Goal: Information Seeking & Learning: Learn about a topic

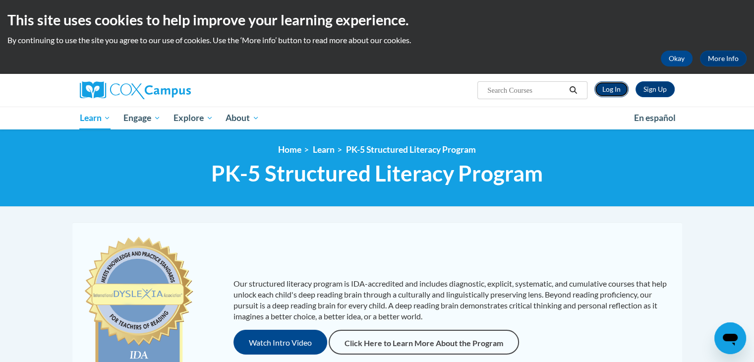
click at [625, 91] on link "Log In" at bounding box center [612, 89] width 34 height 16
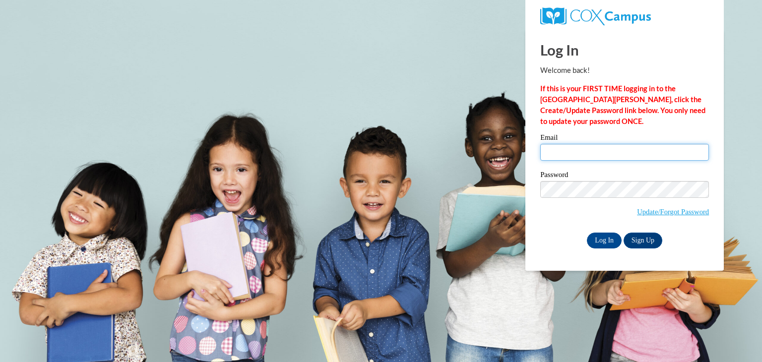
click at [596, 153] on input "Email" at bounding box center [624, 152] width 169 height 17
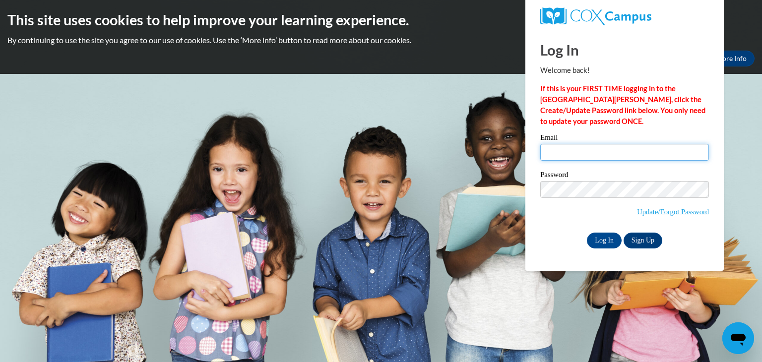
type input "stelzlgl@wauwatosa.k12.wi.us"
click at [597, 239] on input "Log In" at bounding box center [604, 241] width 35 height 16
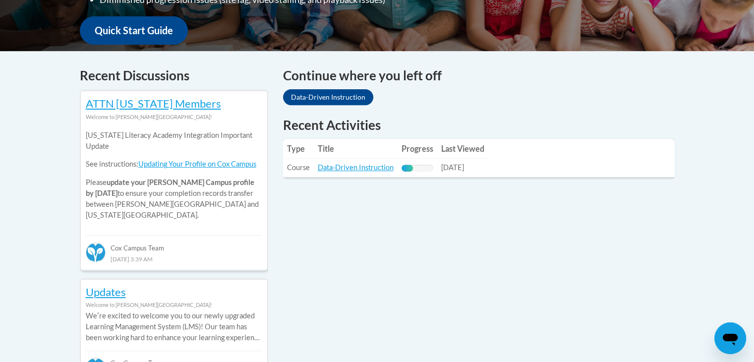
scroll to position [405, 0]
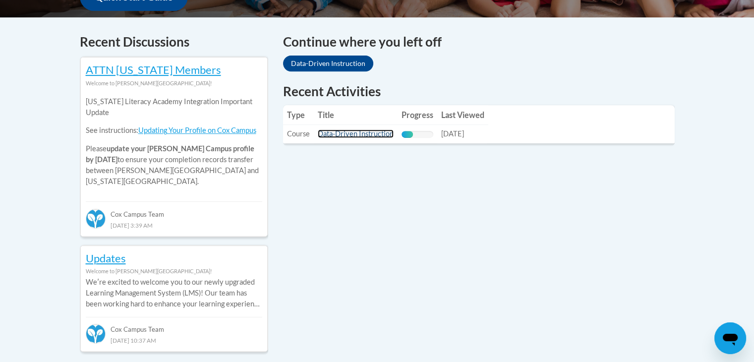
click at [335, 133] on link "Data-Driven Instruction" at bounding box center [356, 133] width 76 height 8
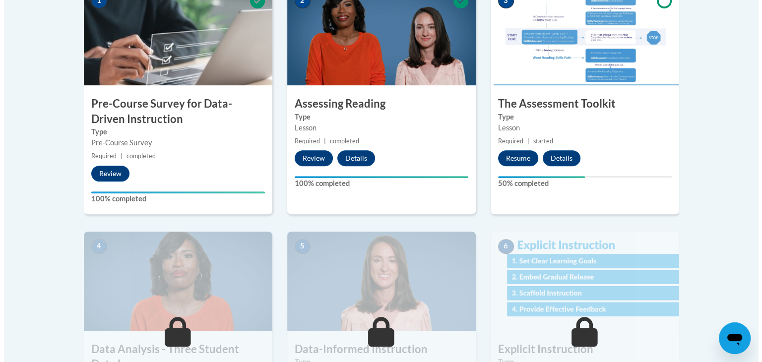
scroll to position [349, 0]
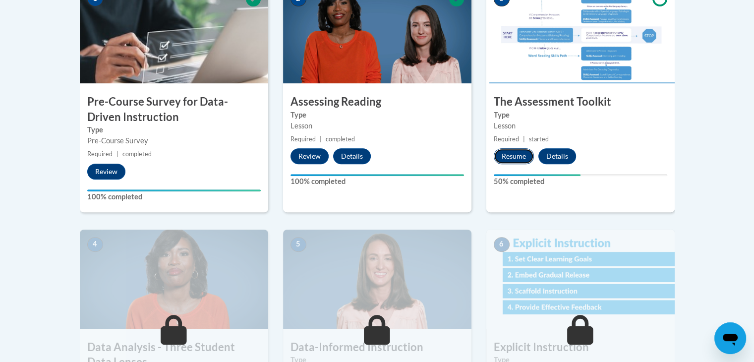
click at [509, 153] on button "Resume" at bounding box center [514, 156] width 40 height 16
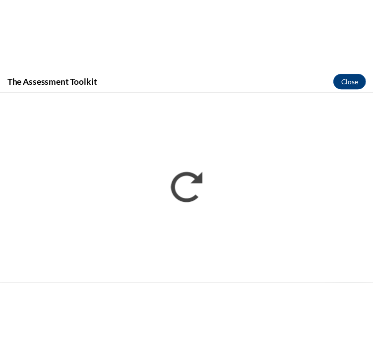
scroll to position [367, 0]
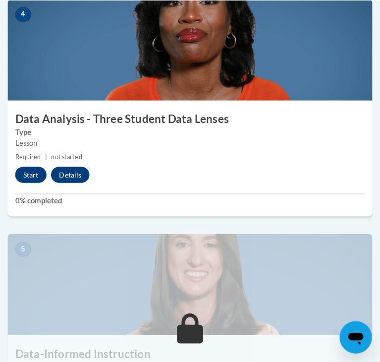
scroll to position [1036, 0]
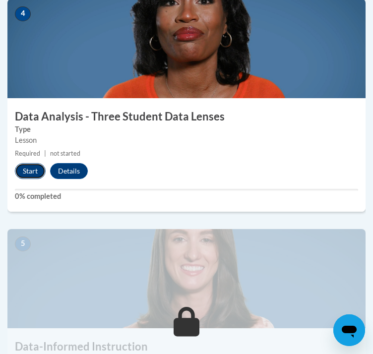
click at [34, 179] on button "Start" at bounding box center [30, 171] width 31 height 16
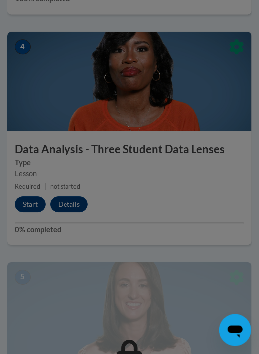
scroll to position [1073, 0]
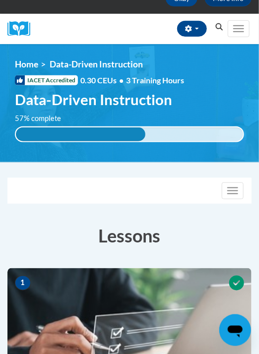
scroll to position [91, 0]
click at [25, 62] on link "Home" at bounding box center [26, 64] width 23 height 10
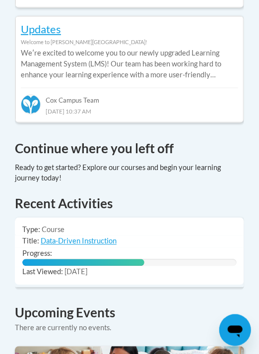
scroll to position [796, 0]
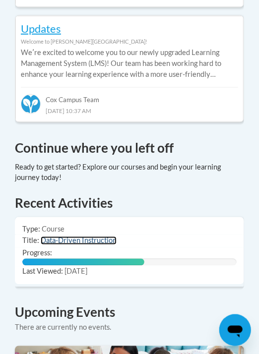
click at [84, 237] on link "Data-Driven Instruction" at bounding box center [79, 241] width 76 height 8
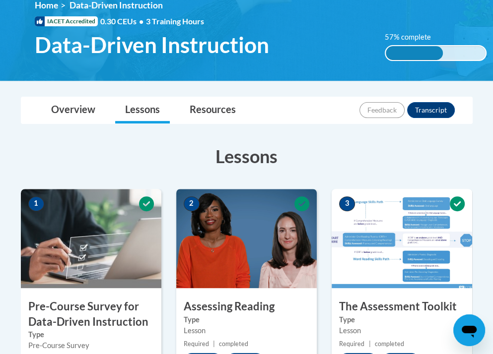
scroll to position [144, 0]
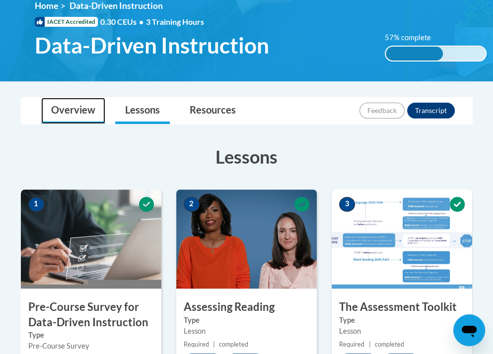
click at [74, 114] on link "Overview" at bounding box center [73, 111] width 64 height 26
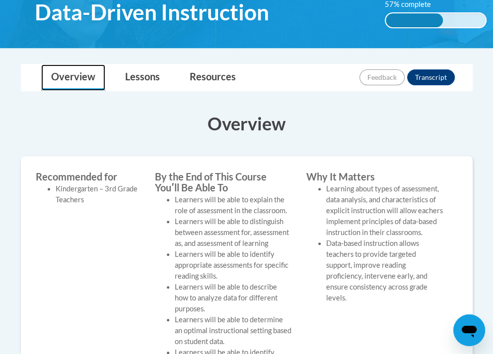
scroll to position [166, 0]
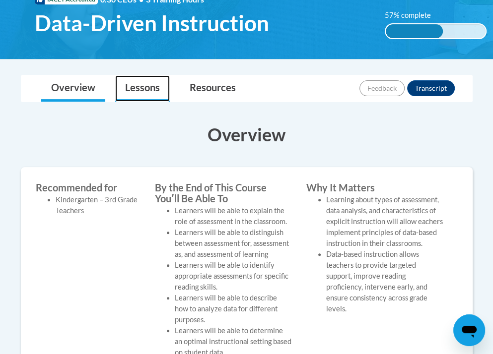
click at [135, 76] on link "Lessons" at bounding box center [142, 88] width 55 height 26
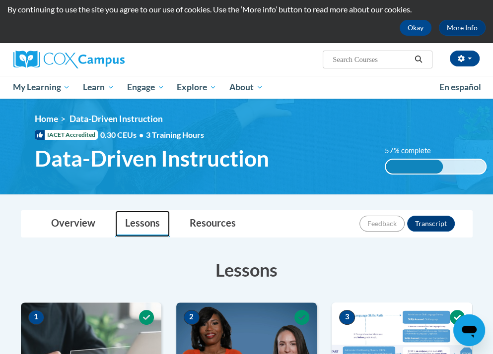
scroll to position [29, 0]
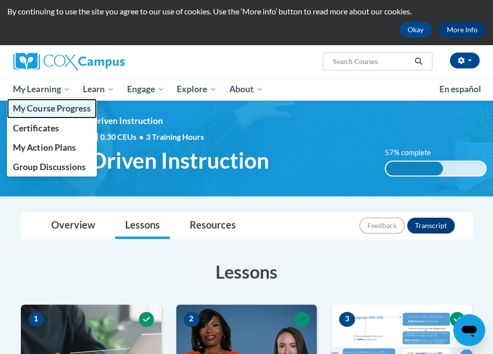
click at [48, 108] on span "My Course Progress" at bounding box center [51, 108] width 77 height 10
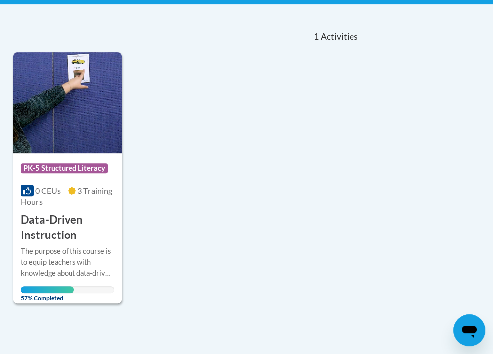
scroll to position [204, 0]
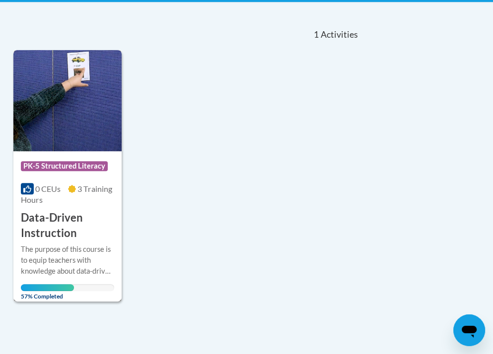
click at [68, 187] on icon at bounding box center [72, 189] width 8 height 8
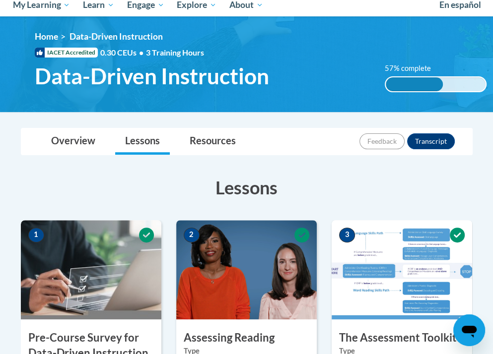
scroll to position [115, 0]
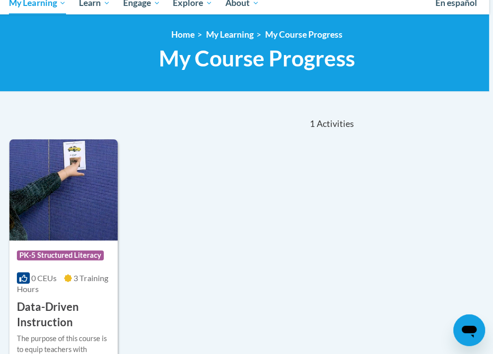
scroll to position [116, 4]
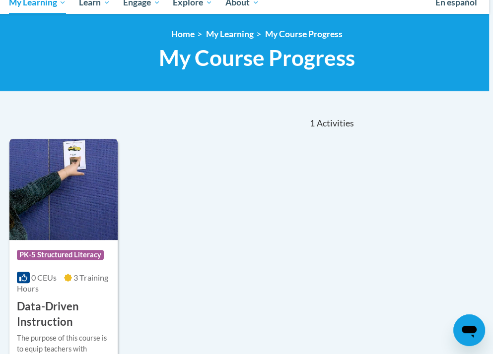
click at [67, 190] on img at bounding box center [63, 189] width 108 height 101
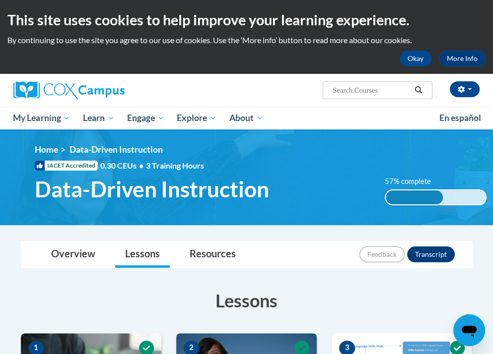
drag, startPoint x: 0, startPoint y: 0, endPoint x: 244, endPoint y: 202, distance: 316.7
click at [244, 202] on div "<en>My Learning</en><fr>New fr_My Learning</fr><it>New it_My Learning</it><de>N…" at bounding box center [260, 177] width 481 height 66
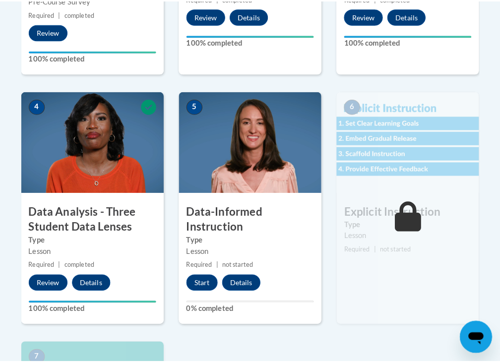
scroll to position [490, 0]
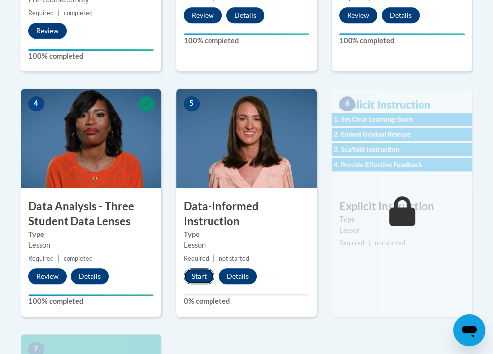
click at [196, 276] on button "Start" at bounding box center [199, 276] width 31 height 16
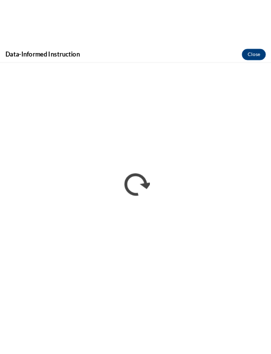
scroll to position [537, 0]
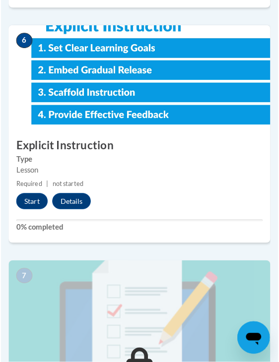
scroll to position [1486, 0]
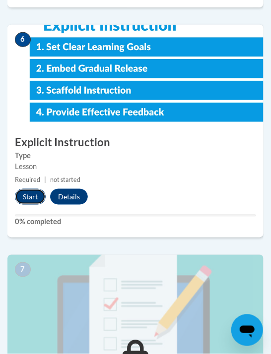
click at [32, 197] on button "Start" at bounding box center [30, 197] width 31 height 16
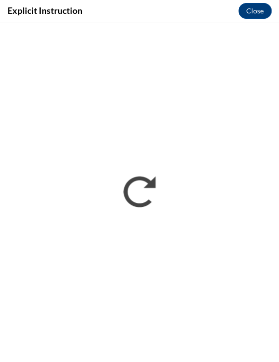
scroll to position [0, 0]
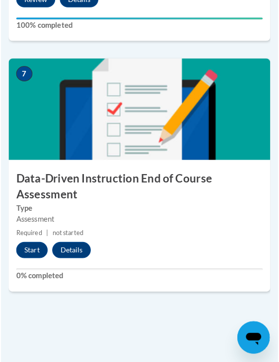
scroll to position [1700, 0]
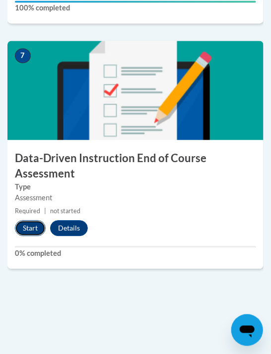
click at [23, 228] on button "Start" at bounding box center [30, 228] width 31 height 16
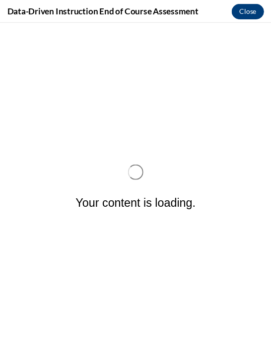
scroll to position [0, 0]
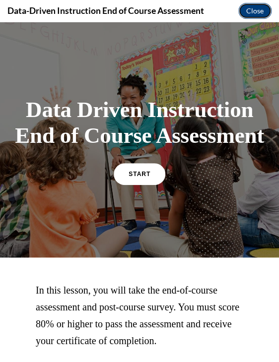
click at [254, 8] on button "Close" at bounding box center [254, 11] width 33 height 16
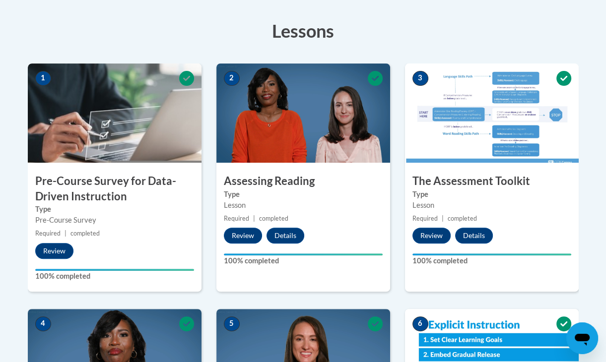
scroll to position [214, 0]
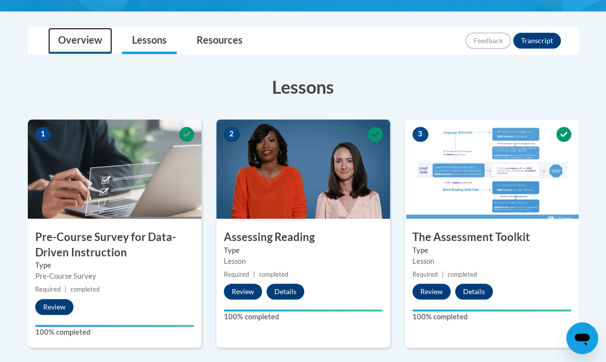
click at [97, 51] on link "Overview" at bounding box center [80, 41] width 64 height 26
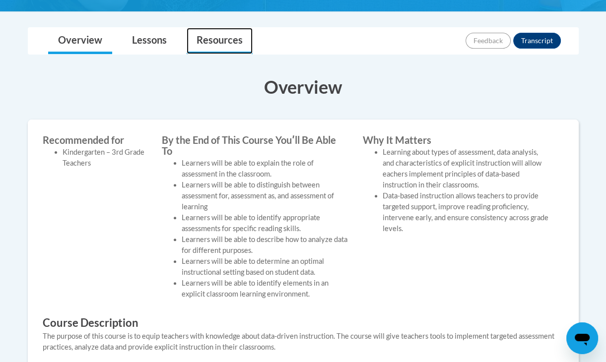
click at [228, 39] on link "Resources" at bounding box center [220, 41] width 66 height 26
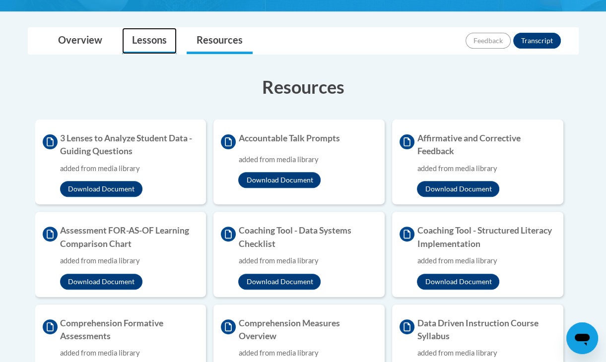
click at [164, 46] on link "Lessons" at bounding box center [149, 41] width 55 height 26
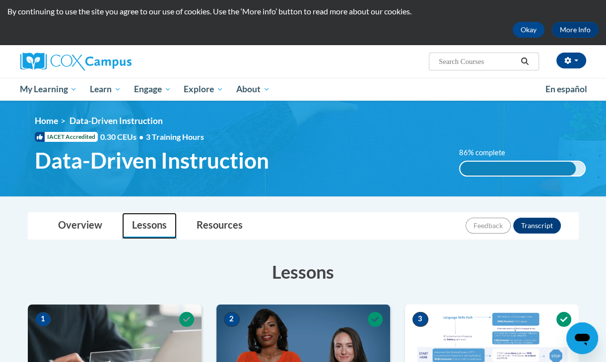
scroll to position [0, 0]
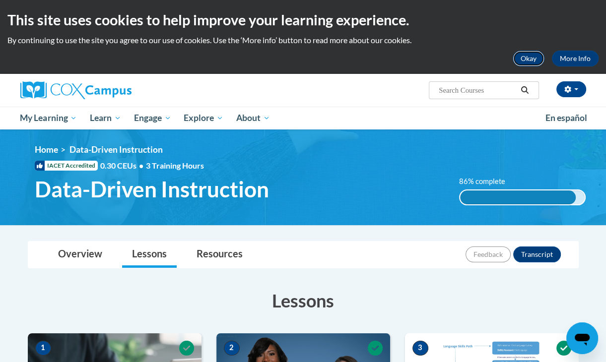
click at [270, 55] on button "Okay" at bounding box center [528, 59] width 32 height 16
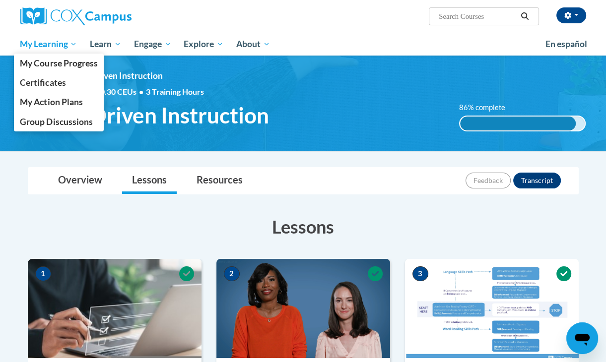
click at [69, 46] on span "My Learning" at bounding box center [48, 44] width 57 height 12
click at [65, 106] on span "My Action Plans" at bounding box center [51, 102] width 62 height 10
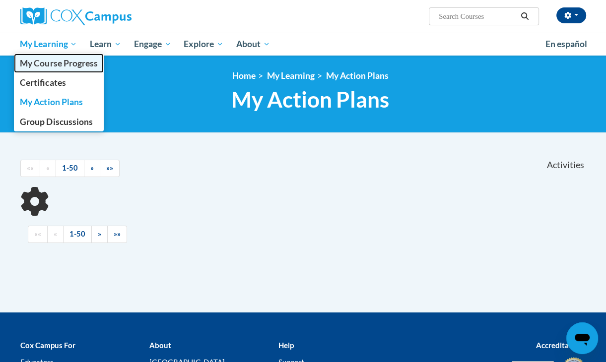
click at [60, 66] on span "My Course Progress" at bounding box center [58, 63] width 77 height 10
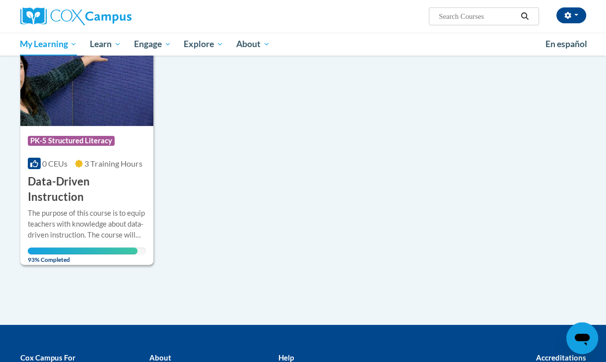
scroll to position [156, 0]
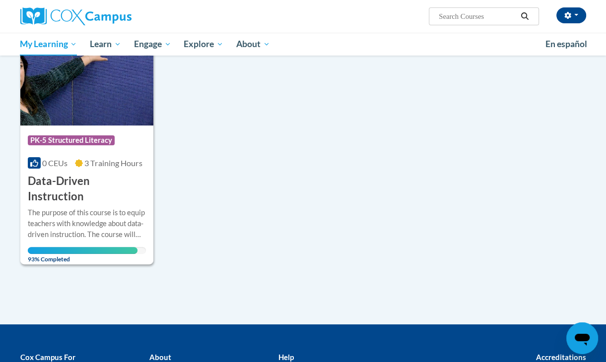
click at [65, 5] on div at bounding box center [109, 16] width 193 height 33
click at [67, 15] on img at bounding box center [75, 16] width 111 height 18
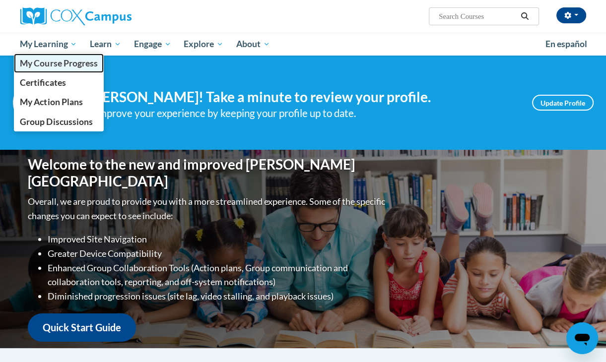
click at [64, 64] on span "My Course Progress" at bounding box center [58, 63] width 77 height 10
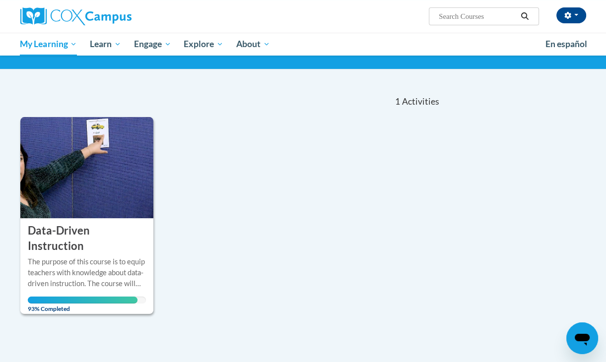
scroll to position [98, 0]
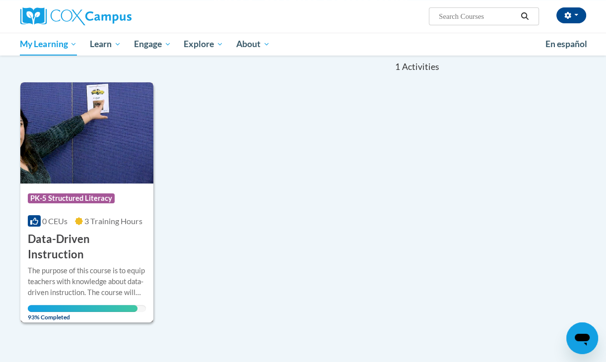
click at [115, 156] on img at bounding box center [86, 132] width 133 height 101
